Goal: Participate in discussion: Engage in conversation with other users on a specific topic

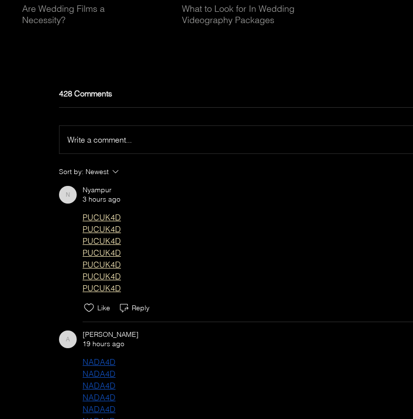
scroll to position [3080, 0]
click at [117, 144] on span "Write a comment..." at bounding box center [99, 139] width 64 height 10
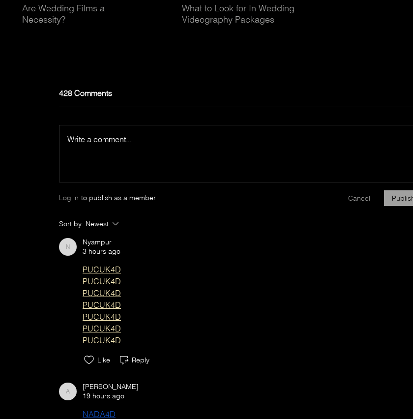
click at [101, 144] on span "Write a comment..." at bounding box center [99, 139] width 64 height 10
click at [100, 144] on span "Write a comment..." at bounding box center [99, 139] width 64 height 10
click at [181, 145] on div "Write a comment... Write a comment..." at bounding box center [240, 139] width 347 height 12
click at [157, 145] on div "Write a comment... Write a comment..." at bounding box center [240, 139] width 347 height 12
click at [79, 153] on div "main content" at bounding box center [240, 141] width 363 height 32
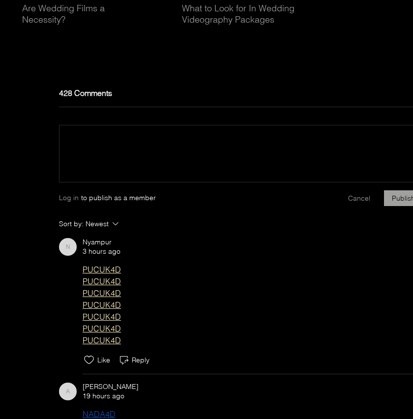
click at [104, 147] on div "main content" at bounding box center [240, 141] width 363 height 32
click at [97, 154] on div "main content" at bounding box center [240, 141] width 363 height 32
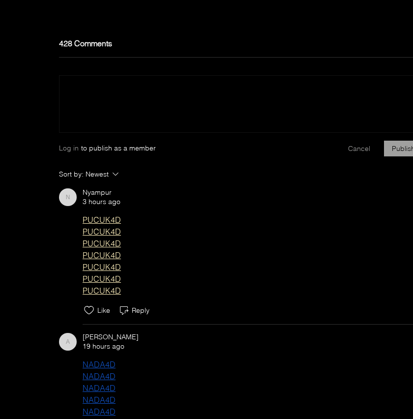
scroll to position [3129, 0]
click at [74, 154] on span "Log in" at bounding box center [69, 149] width 20 height 10
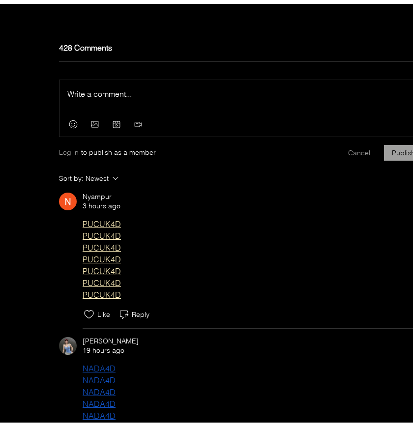
scroll to position [0, 0]
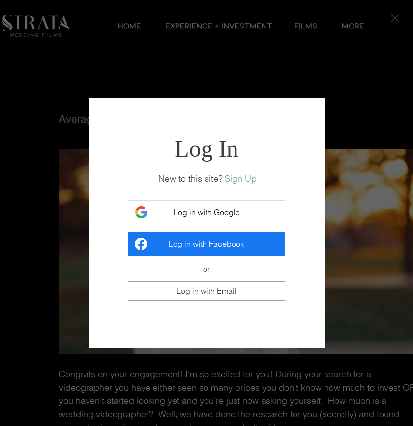
click at [224, 209] on span "Log in with Google" at bounding box center [207, 212] width 66 height 10
click at [293, 165] on div "Log In New to this site? Sign Up Log in with Google Log in with Facebook or Log…" at bounding box center [207, 223] width 236 height 250
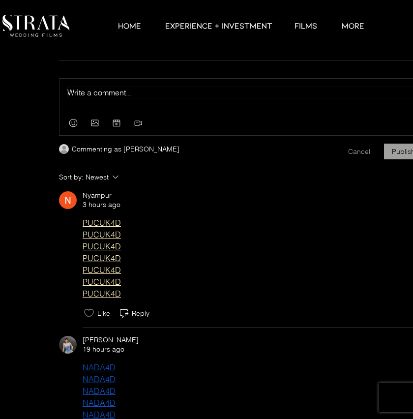
scroll to position [3131, 0]
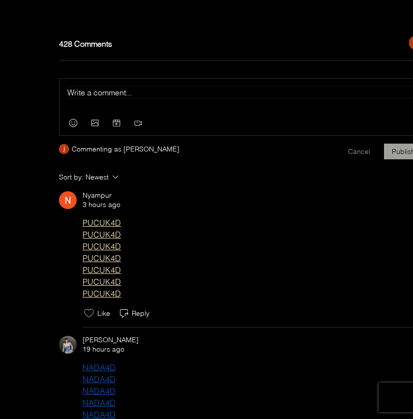
click at [130, 98] on p "Rich Text Editor" at bounding box center [240, 93] width 347 height 12
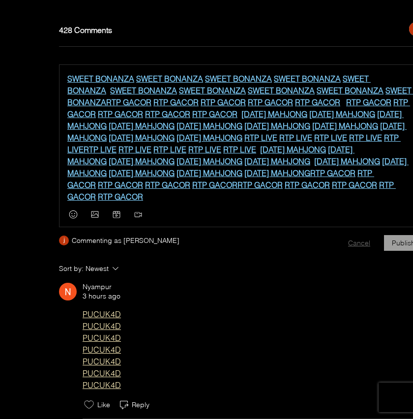
scroll to position [3180, 0]
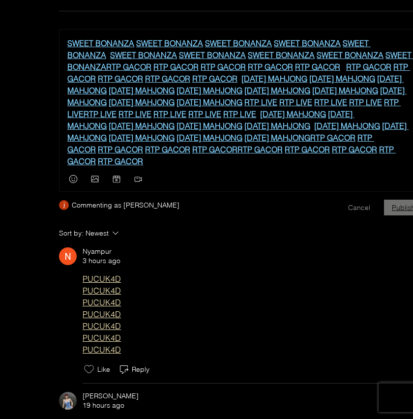
click at [406, 208] on button "Publish" at bounding box center [403, 208] width 39 height 16
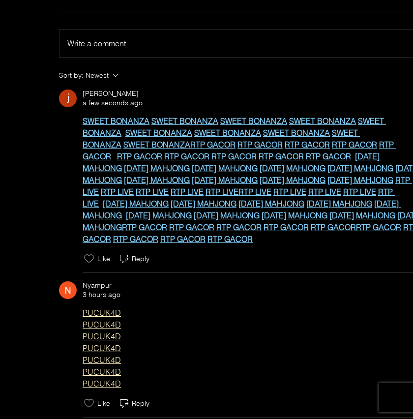
click at [127, 48] on span "Write a comment..." at bounding box center [99, 43] width 64 height 10
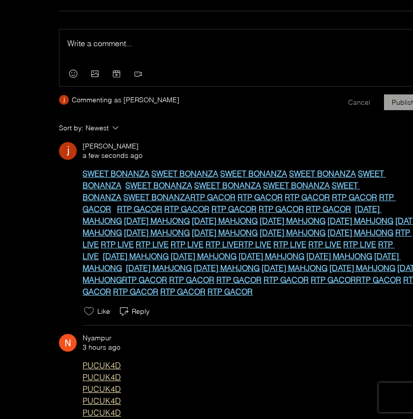
click at [126, 49] on p "Rich Text Editor" at bounding box center [240, 43] width 347 height 12
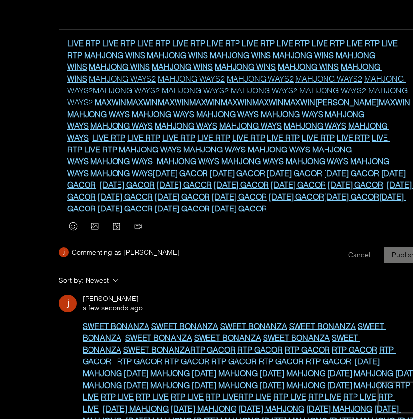
click at [405, 263] on button "Publish" at bounding box center [403, 255] width 39 height 16
